Goal: Transaction & Acquisition: Purchase product/service

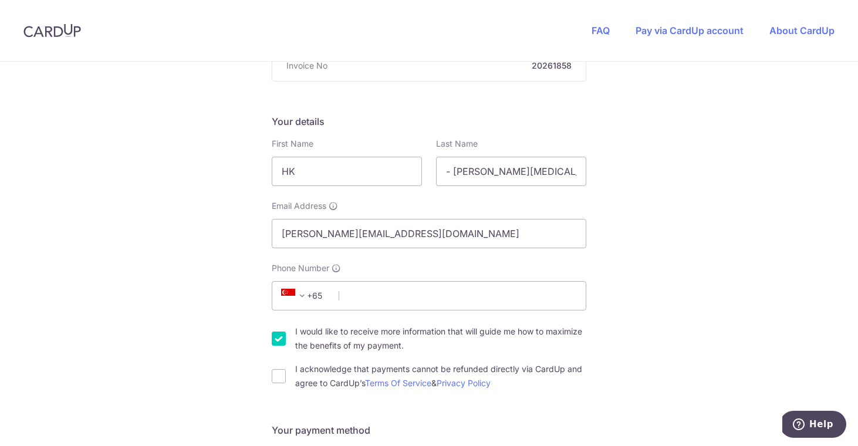
scroll to position [149, 0]
click at [366, 296] on input "Phone Number" at bounding box center [429, 295] width 315 height 29
type input "90884485"
click at [278, 340] on input "I would like to receive more information that will guide me how to maximize the…" at bounding box center [279, 338] width 14 height 14
checkbox input "false"
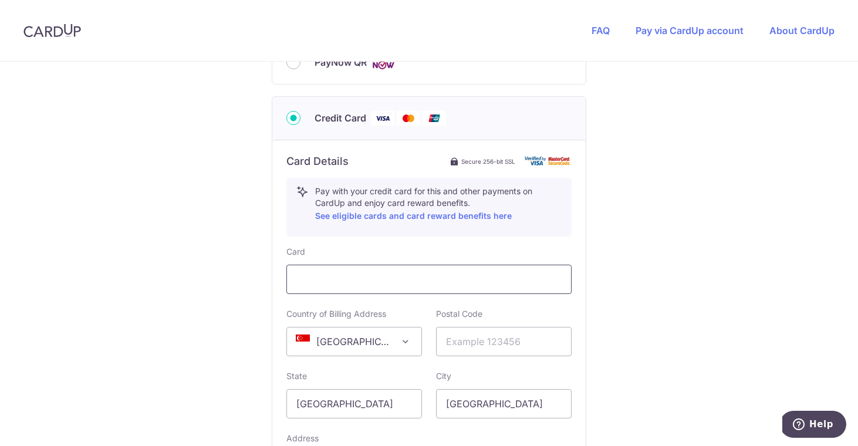
scroll to position [555, 0]
click at [459, 343] on input "text" at bounding box center [504, 340] width 136 height 29
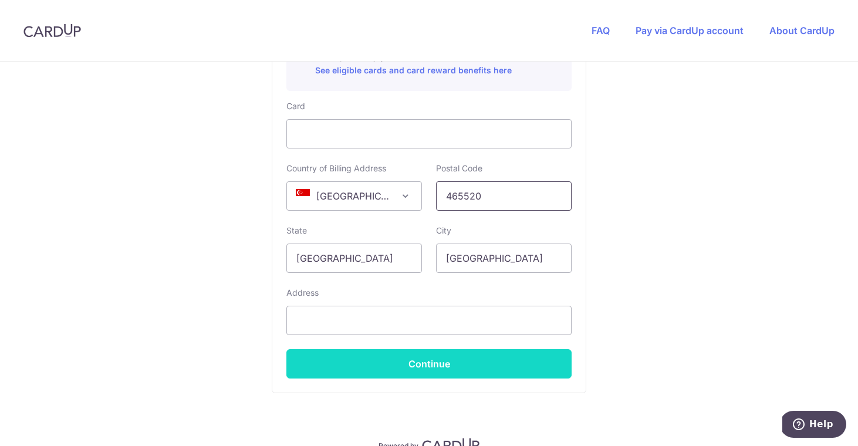
scroll to position [708, 0]
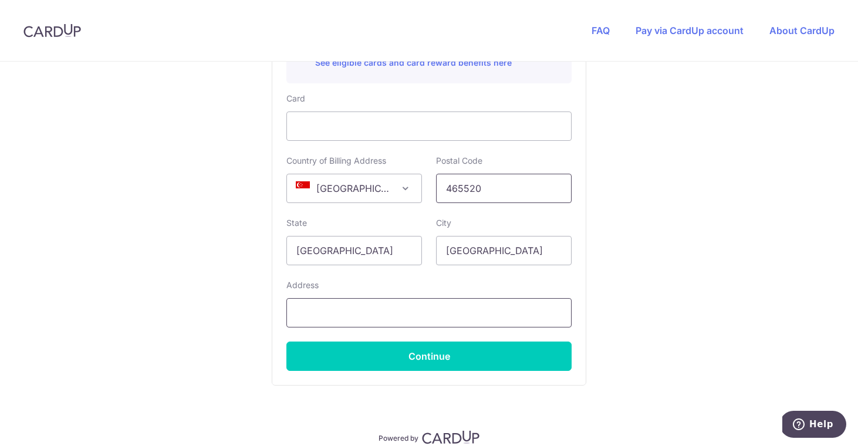
type input "465520"
click at [435, 310] on input "text" at bounding box center [429, 312] width 285 height 29
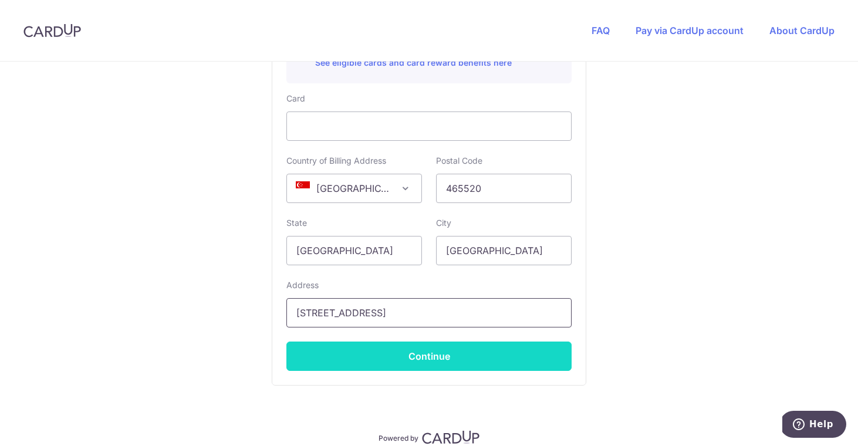
type input "[STREET_ADDRESS]"
click at [432, 363] on button "Continue" at bounding box center [429, 356] width 285 height 29
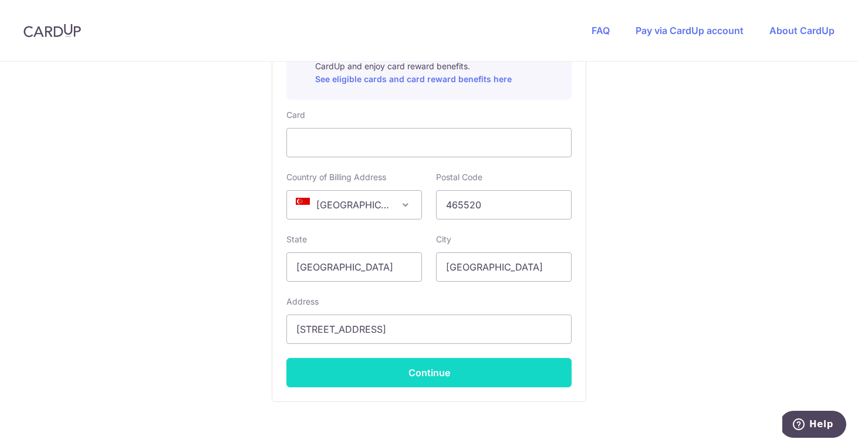
scroll to position [271, 0]
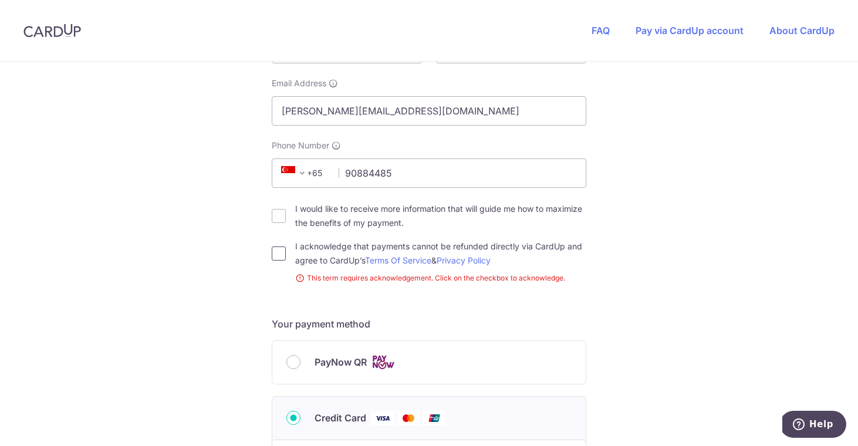
click at [278, 255] on input "I acknowledge that payments cannot be refunded directly via CardUp and agree to…" at bounding box center [279, 254] width 14 height 14
checkbox input "true"
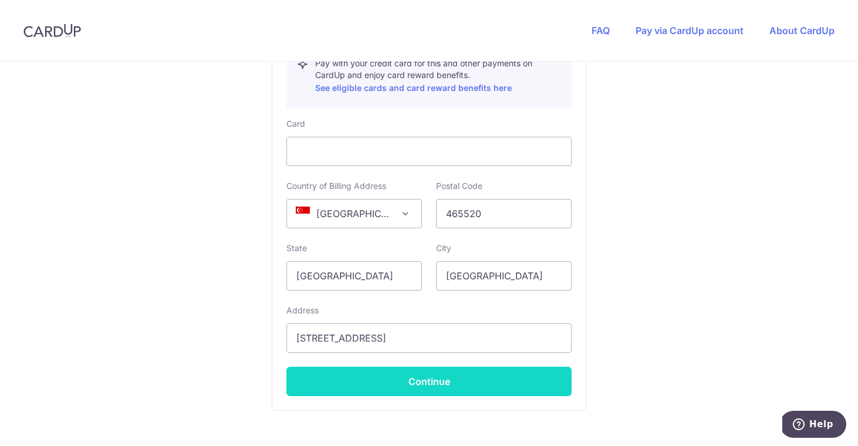
scroll to position [689, 0]
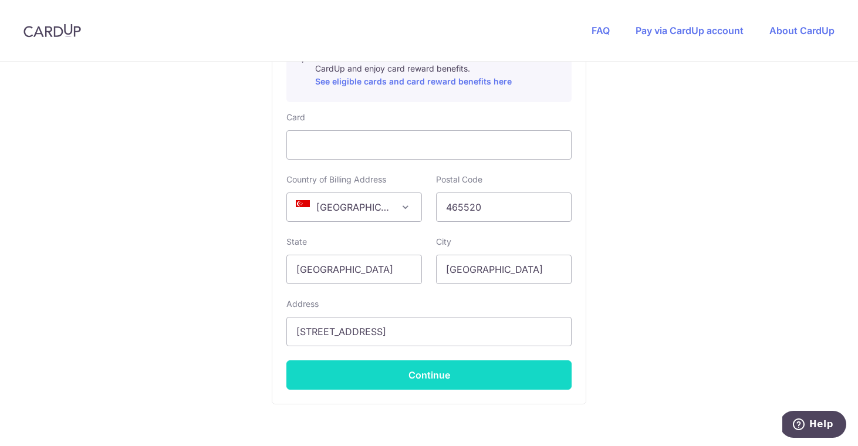
click at [416, 373] on button "Continue" at bounding box center [429, 375] width 285 height 29
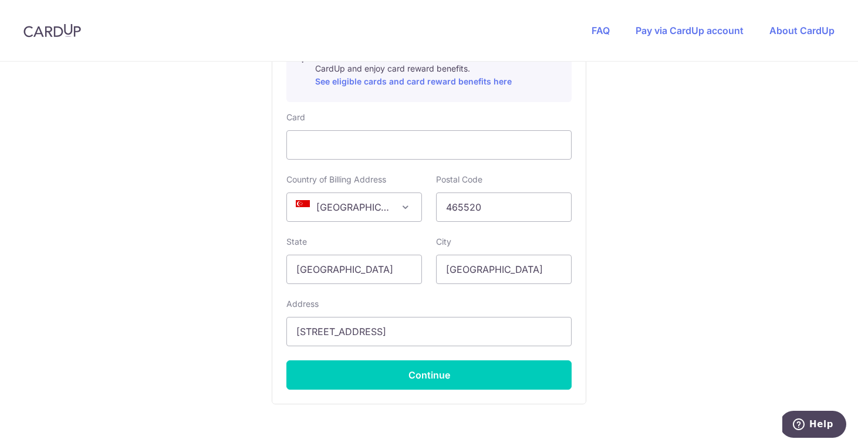
type input "**** 1616"
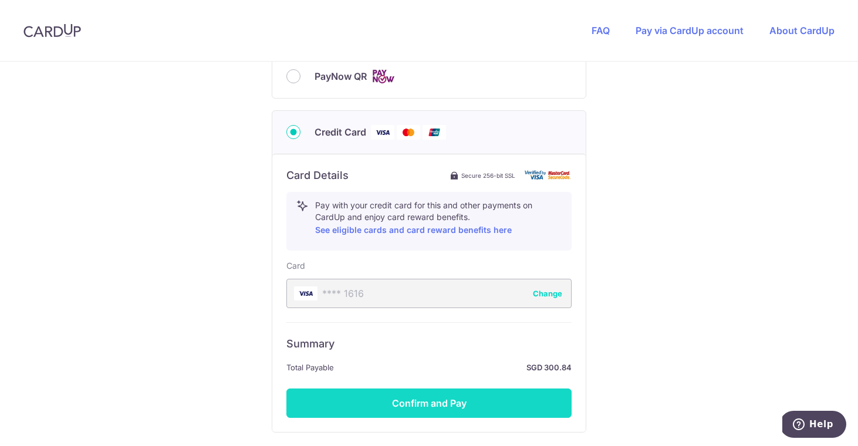
click at [420, 401] on button "Confirm and Pay" at bounding box center [429, 403] width 285 height 29
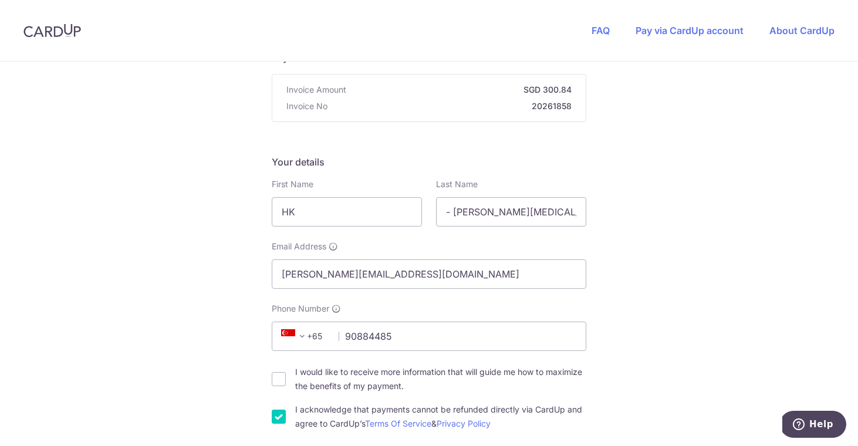
scroll to position [106, 0]
